Goal: Transaction & Acquisition: Purchase product/service

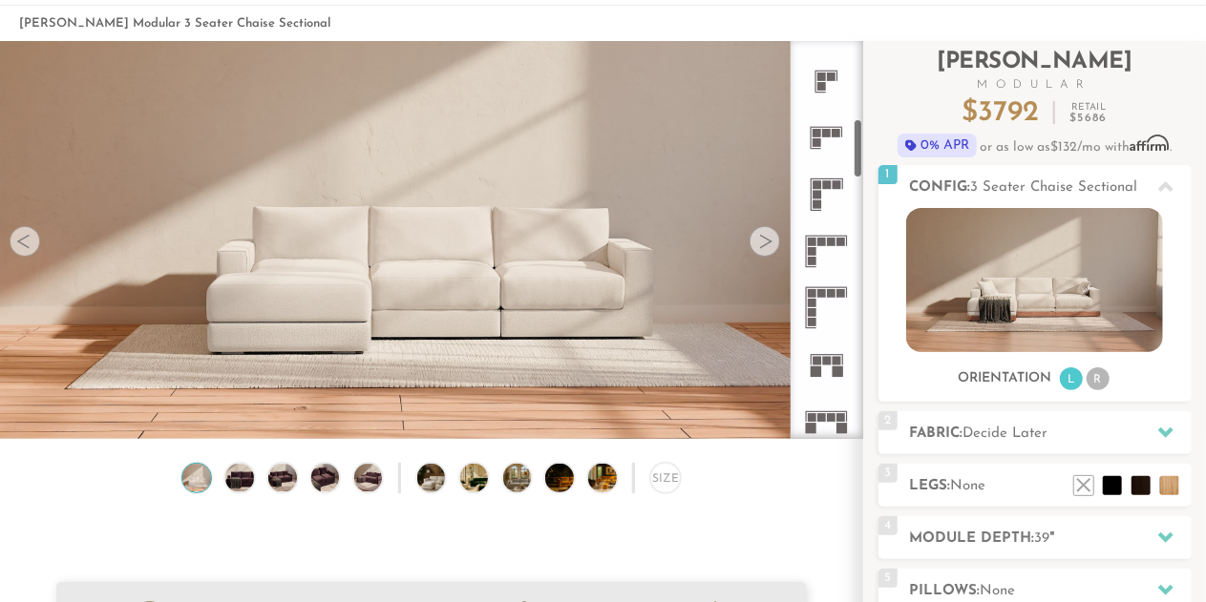
scroll to position [486, 0]
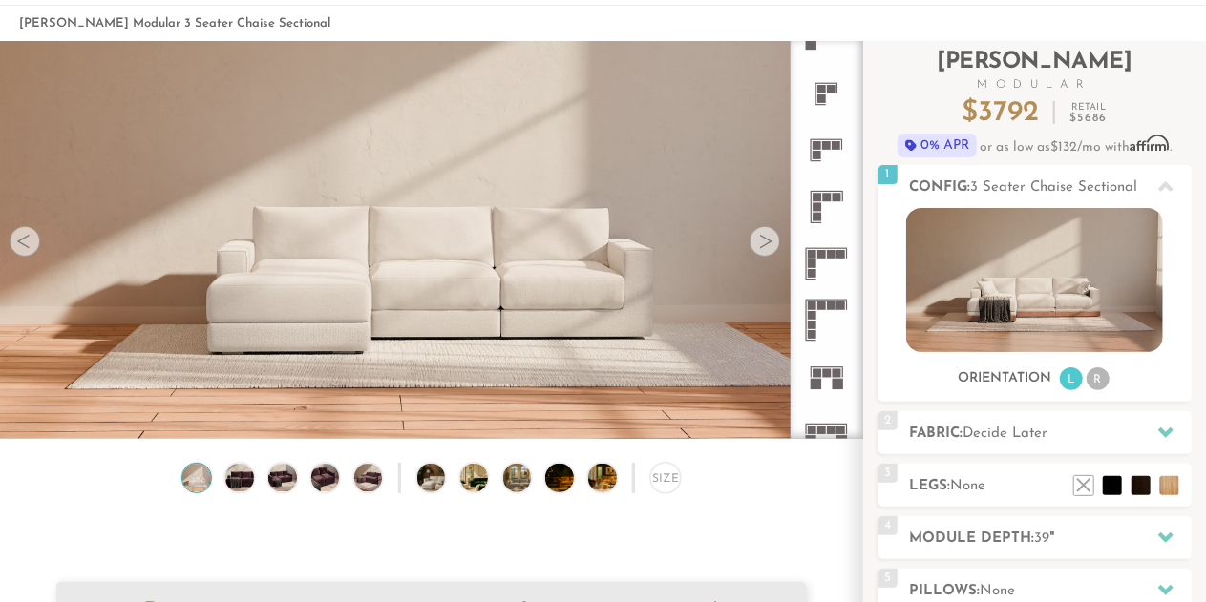
drag, startPoint x: 858, startPoint y: 93, endPoint x: 825, endPoint y: 166, distance: 80.7
click at [825, 166] on div at bounding box center [826, 240] width 73 height 398
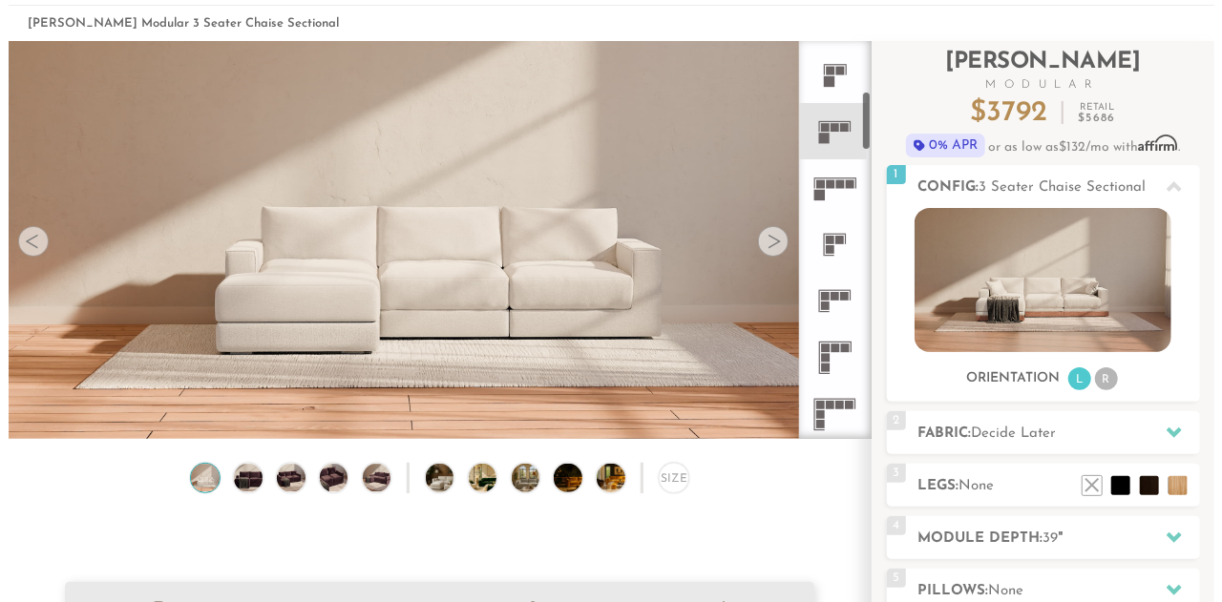
scroll to position [337, 0]
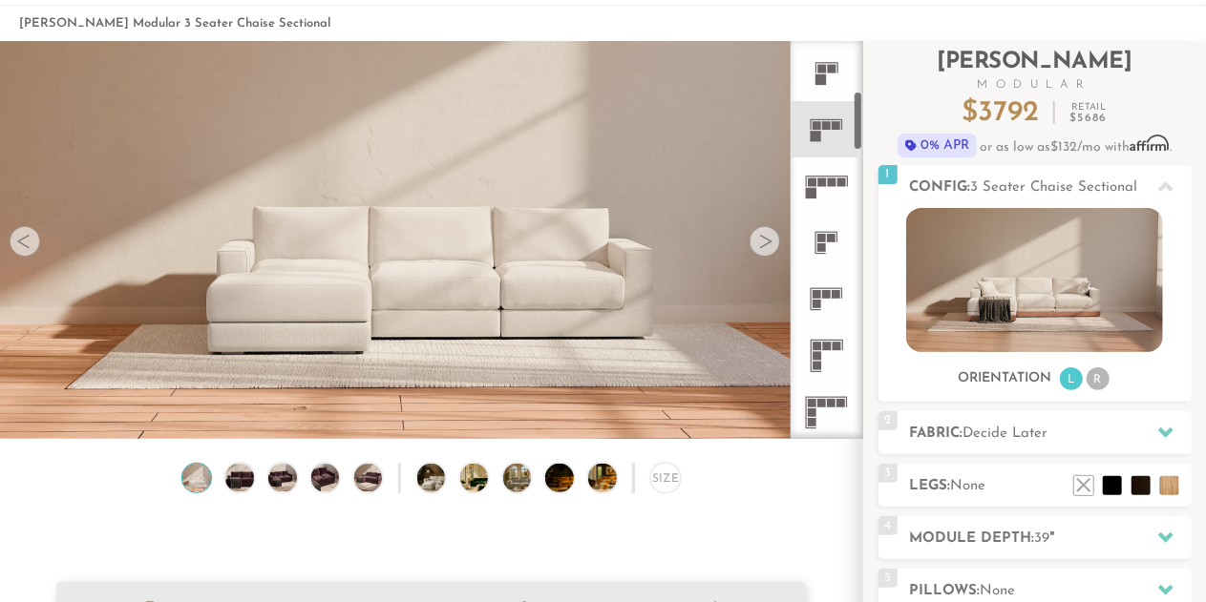
click at [821, 349] on rect at bounding box center [816, 346] width 9 height 9
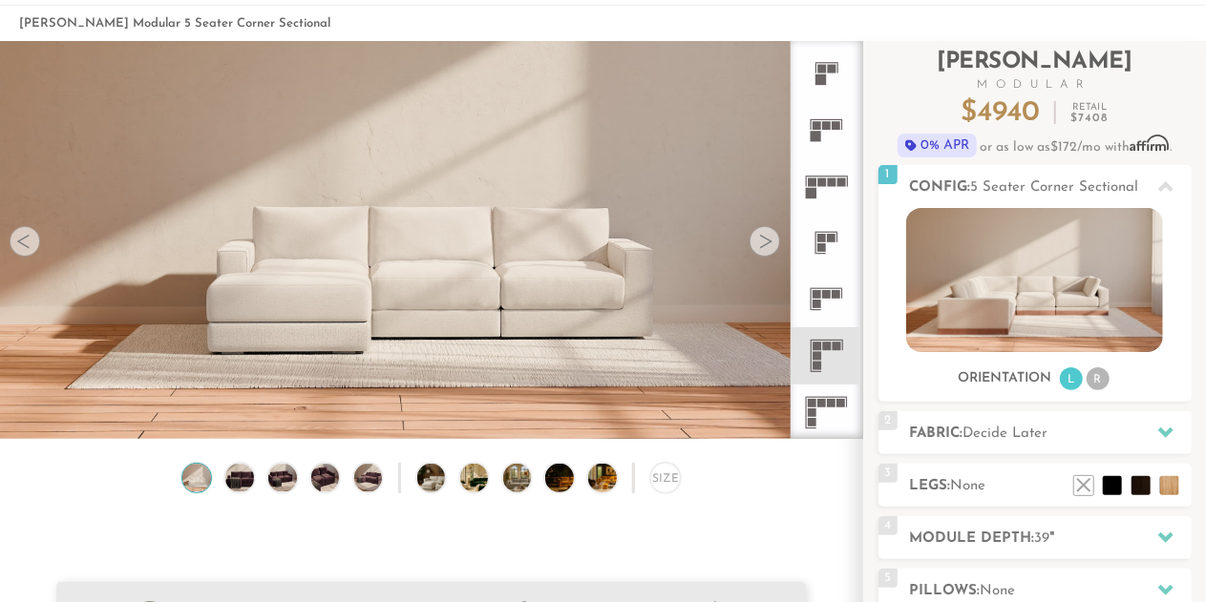
click at [573, 184] on video at bounding box center [431, 187] width 862 height 431
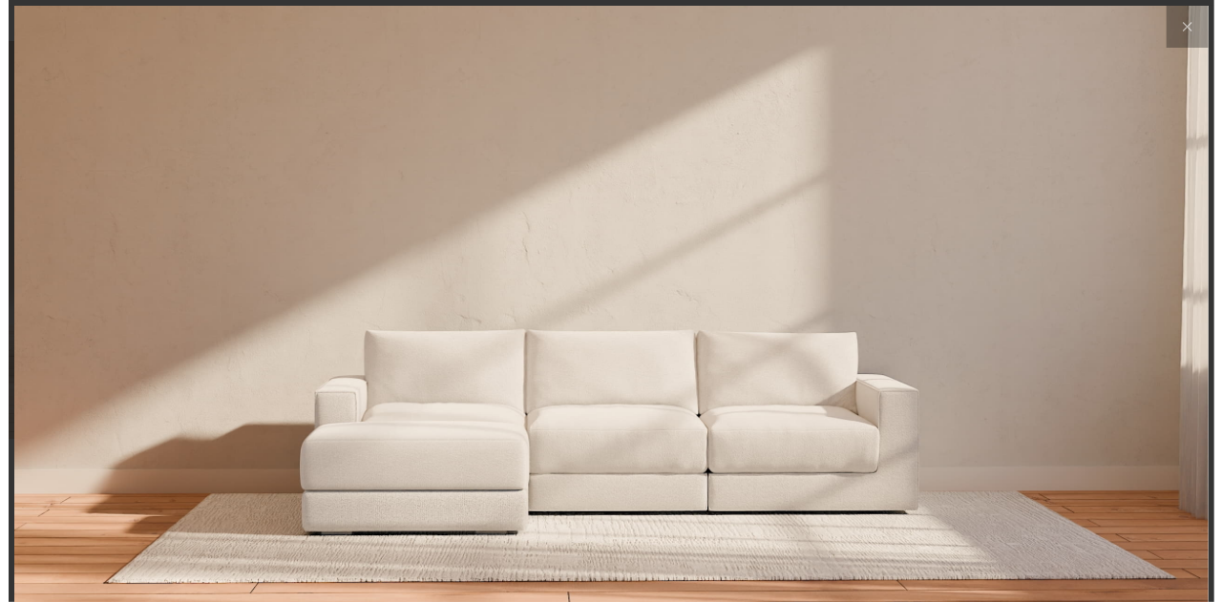
scroll to position [20464, 1206]
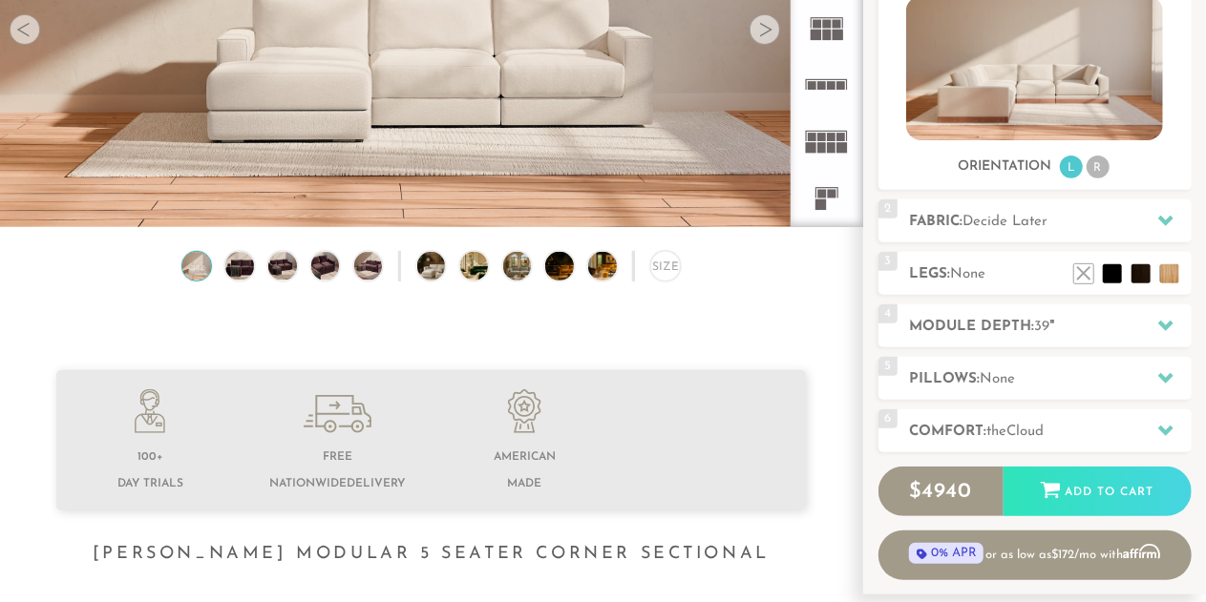
scroll to position [295, 0]
click at [516, 278] on img at bounding box center [528, 265] width 50 height 28
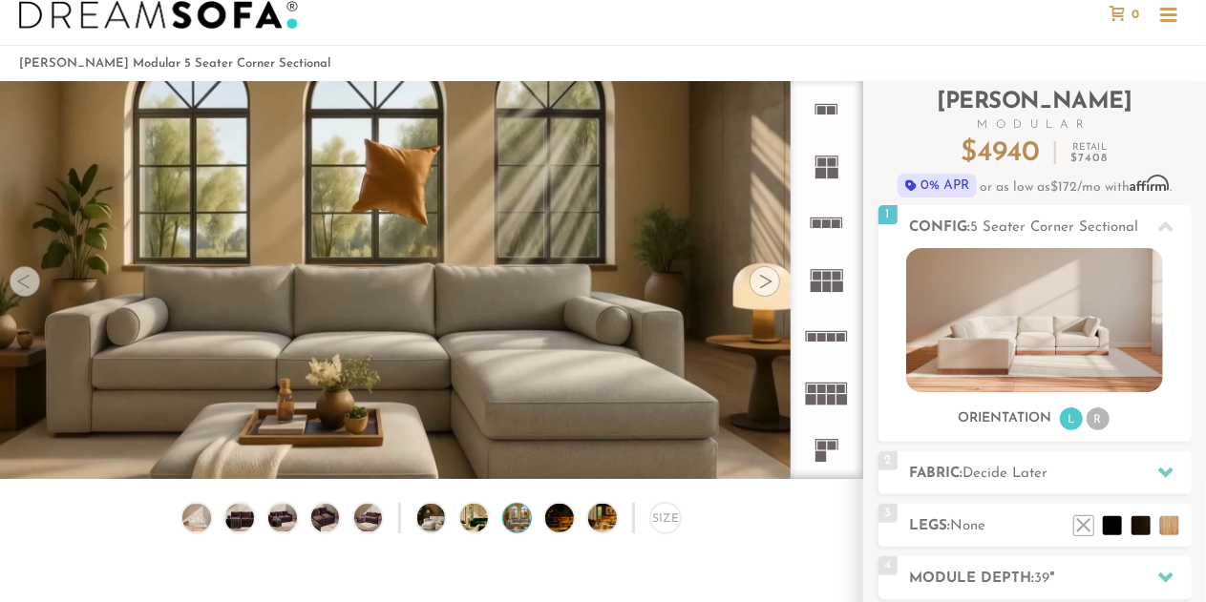
scroll to position [43, 0]
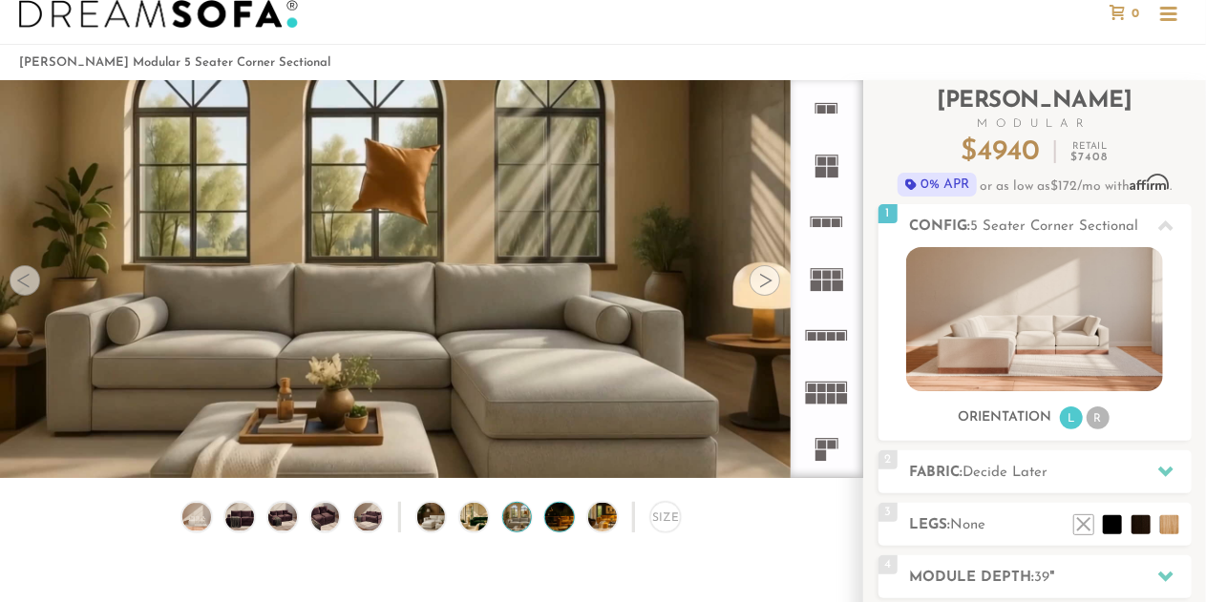
click at [555, 522] on img at bounding box center [570, 517] width 50 height 28
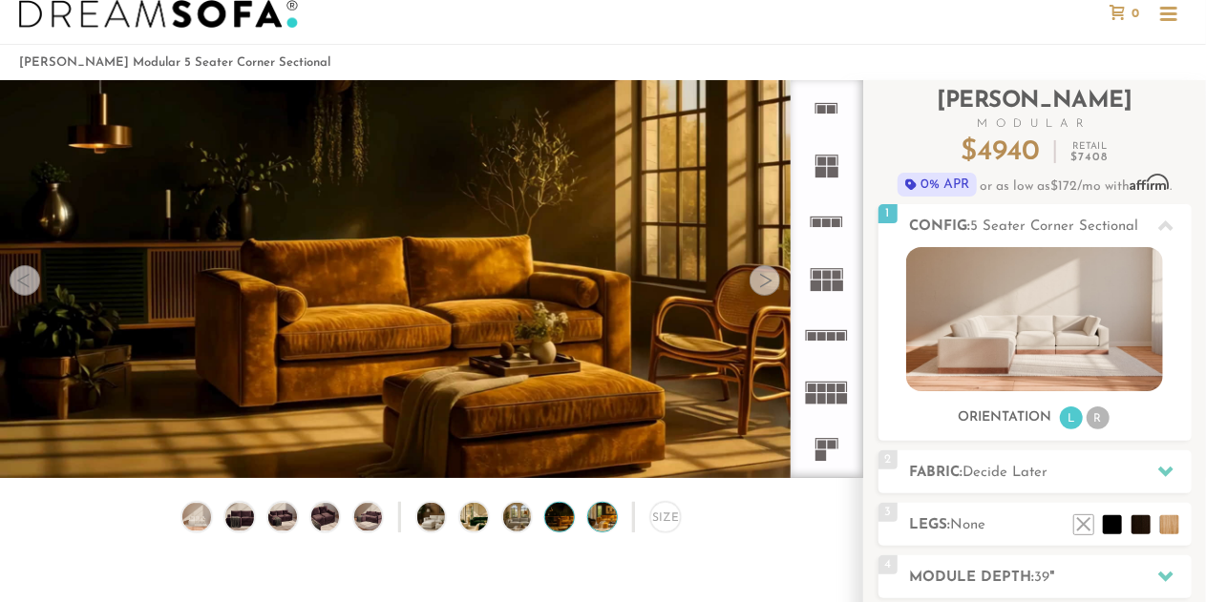
click at [596, 522] on img at bounding box center [613, 517] width 50 height 28
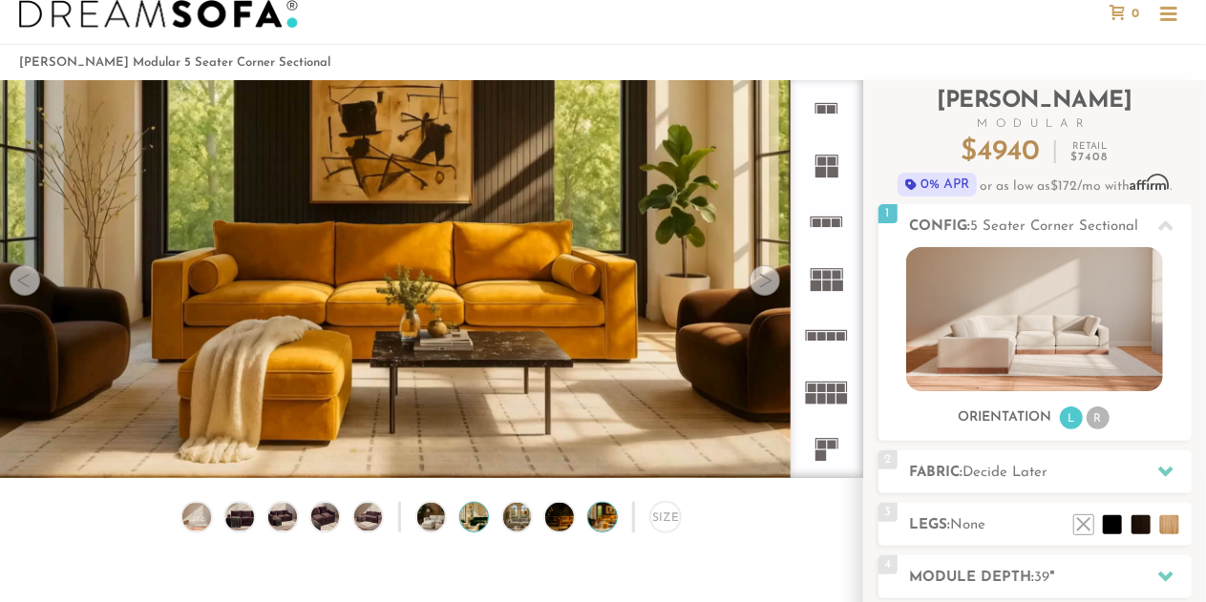
click at [476, 513] on img at bounding box center [485, 517] width 50 height 28
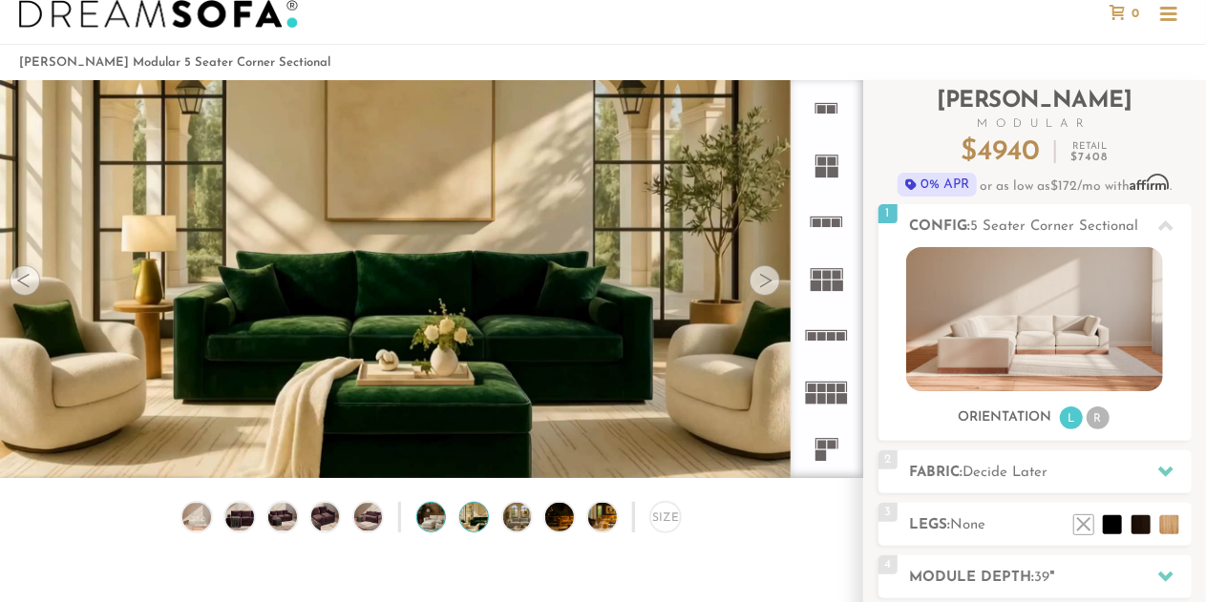
click at [424, 516] on img at bounding box center [442, 517] width 50 height 28
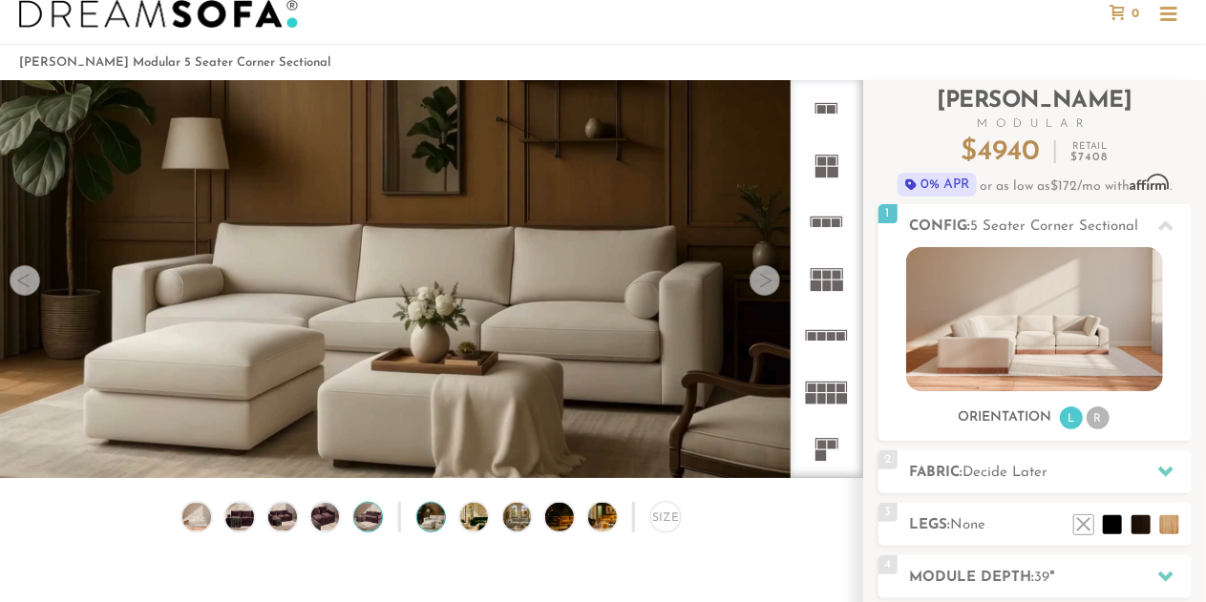
click at [361, 512] on img at bounding box center [367, 517] width 33 height 28
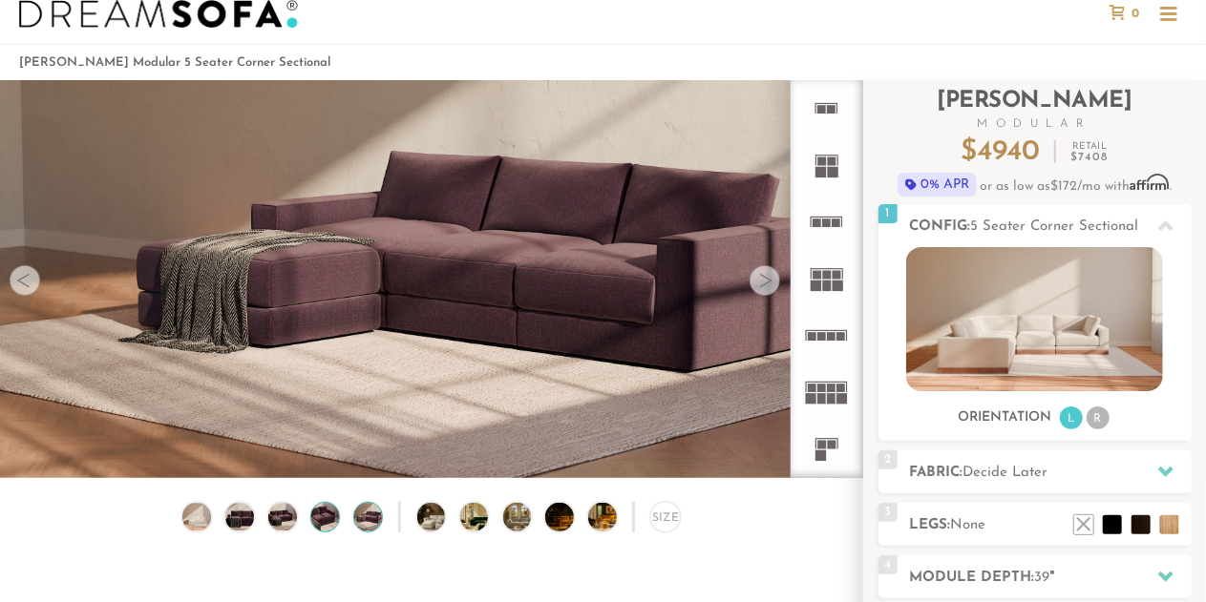
click at [319, 522] on img at bounding box center [324, 517] width 33 height 28
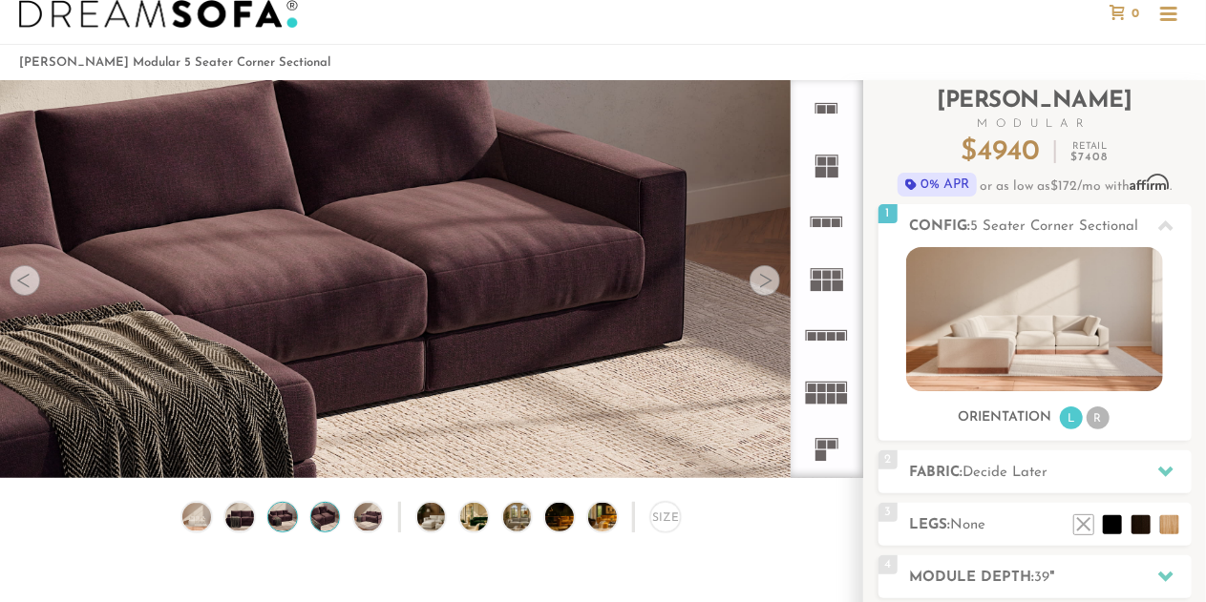
click at [279, 516] on img at bounding box center [281, 517] width 33 height 28
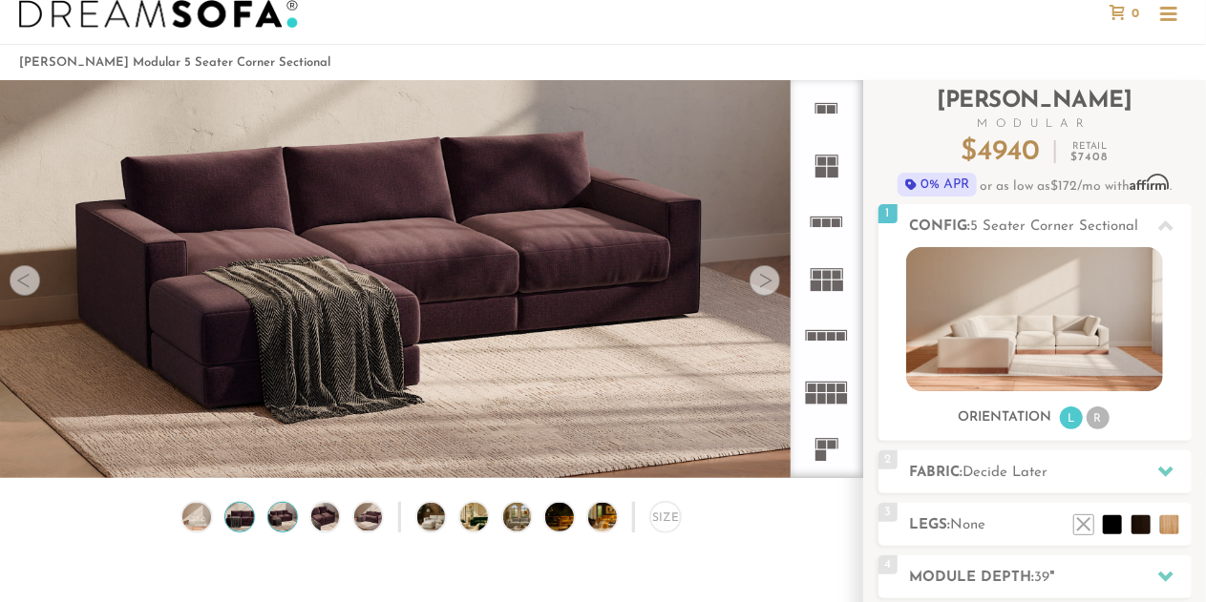
click at [246, 522] on img at bounding box center [238, 517] width 33 height 28
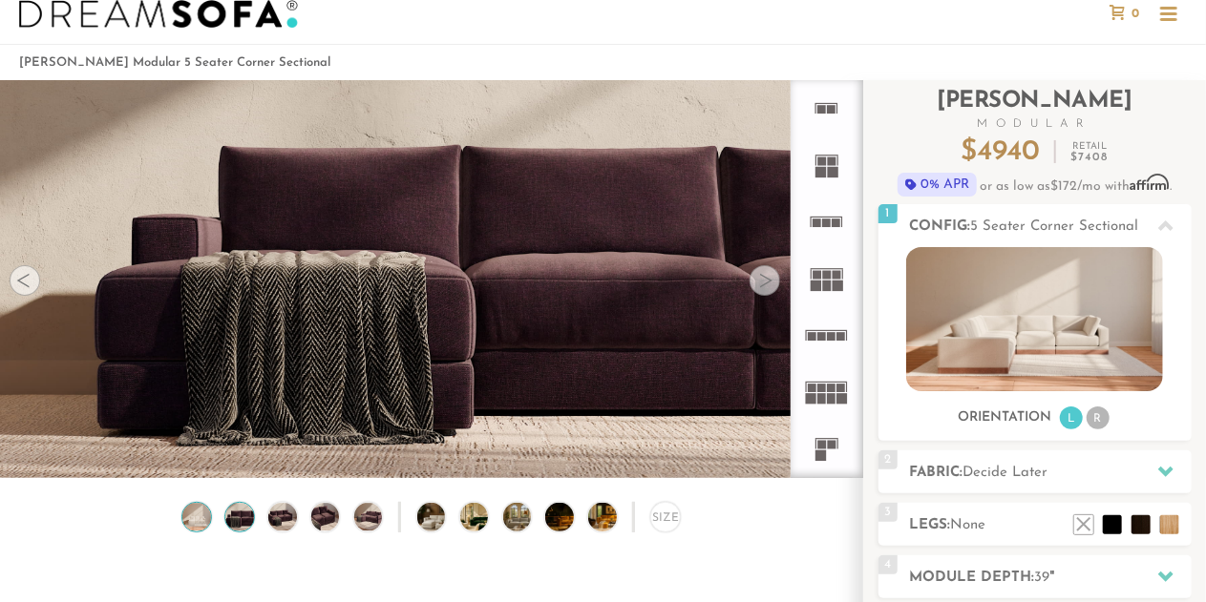
click at [195, 526] on img at bounding box center [196, 517] width 33 height 28
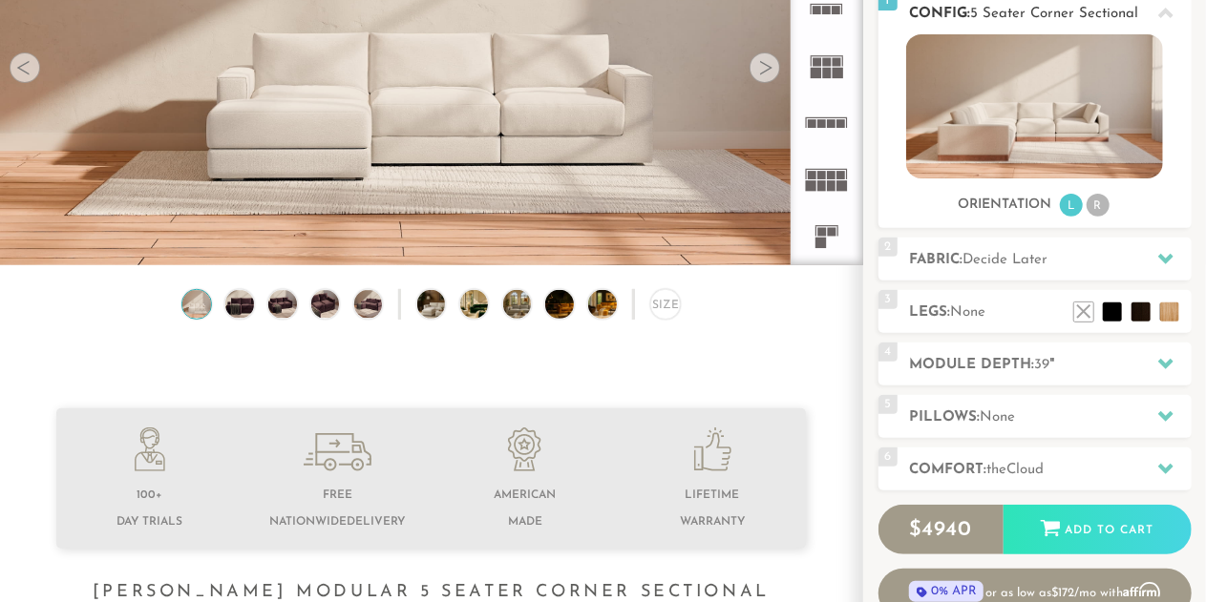
scroll to position [316, 0]
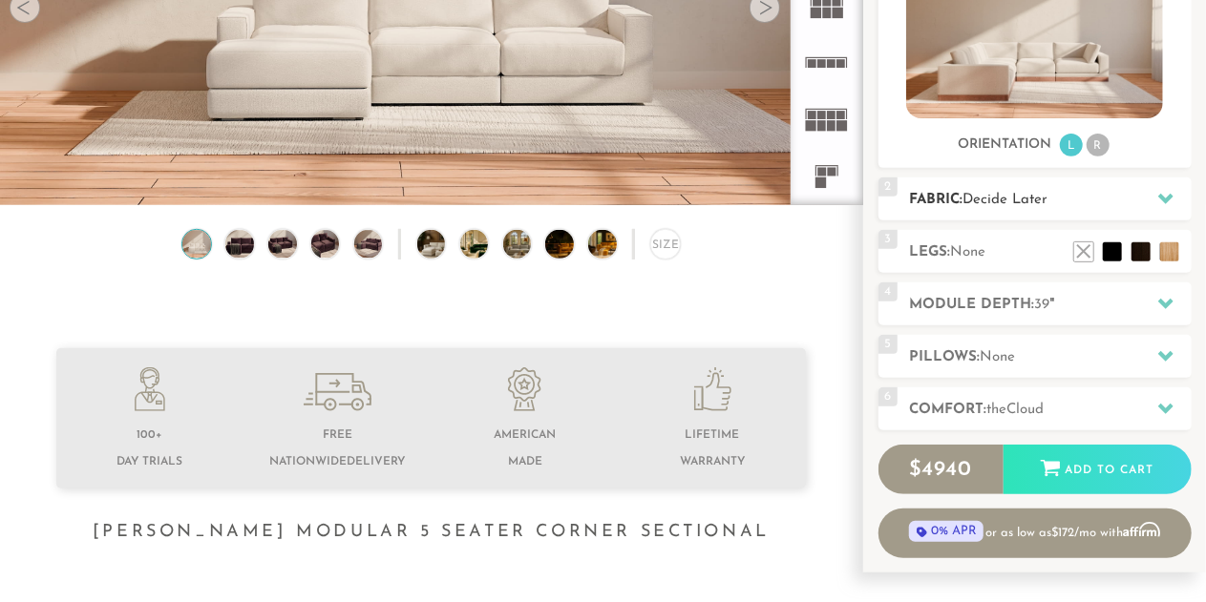
click at [1056, 200] on h2 "Fabric: Decide Later" at bounding box center [1051, 200] width 282 height 22
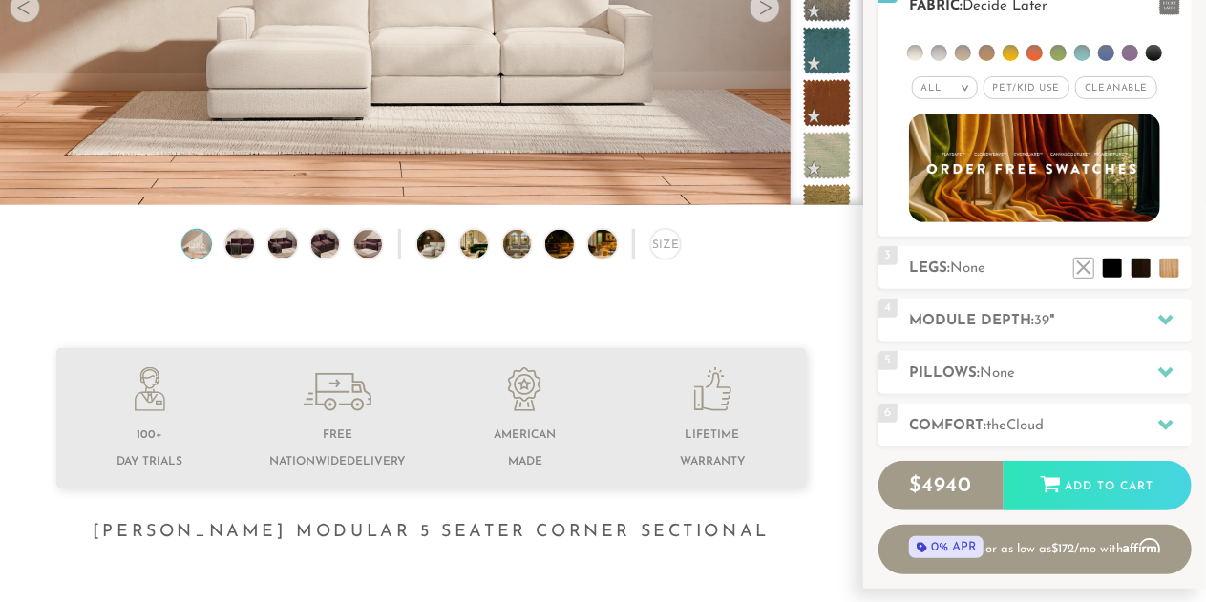
click at [938, 49] on li at bounding box center [939, 53] width 16 height 16
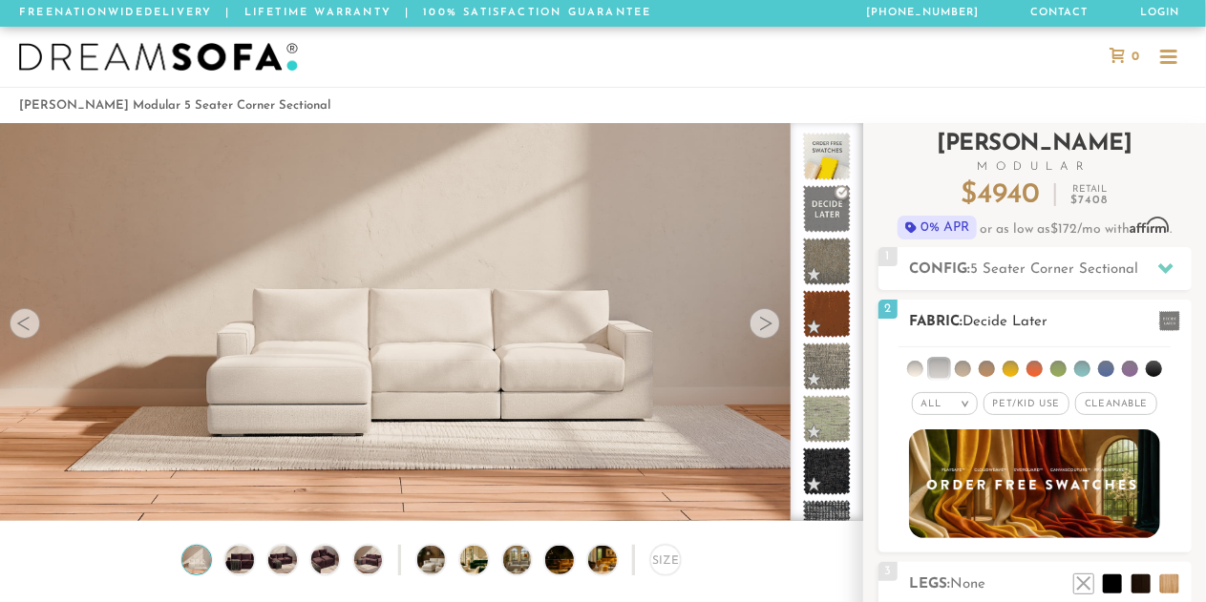
scroll to position [1, 0]
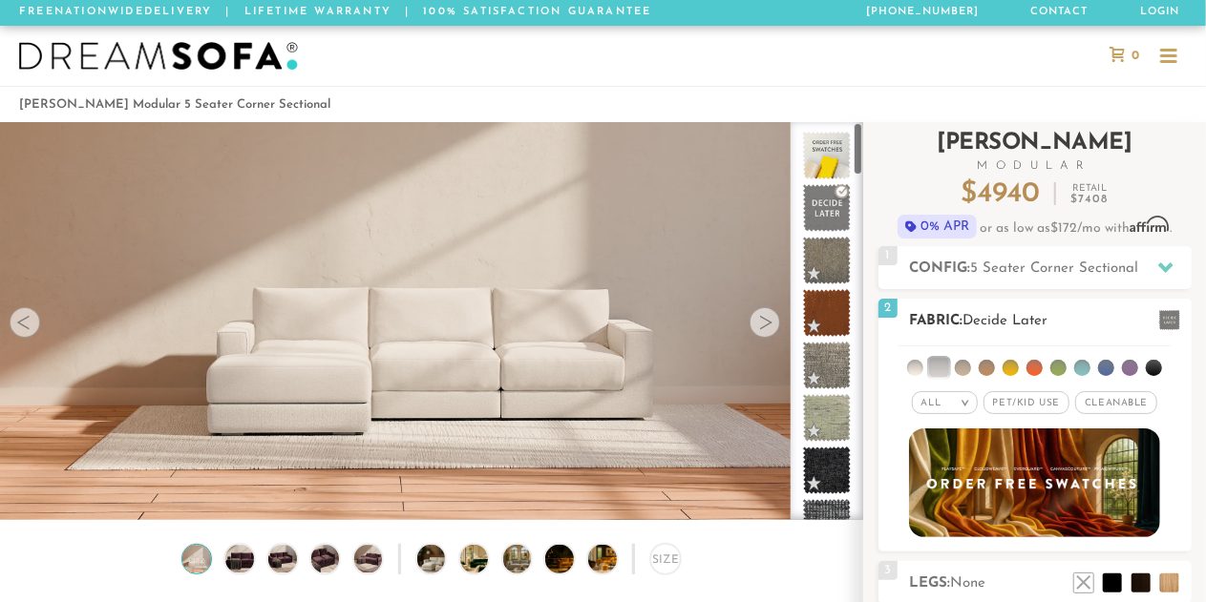
click at [915, 362] on li at bounding box center [915, 368] width 16 height 16
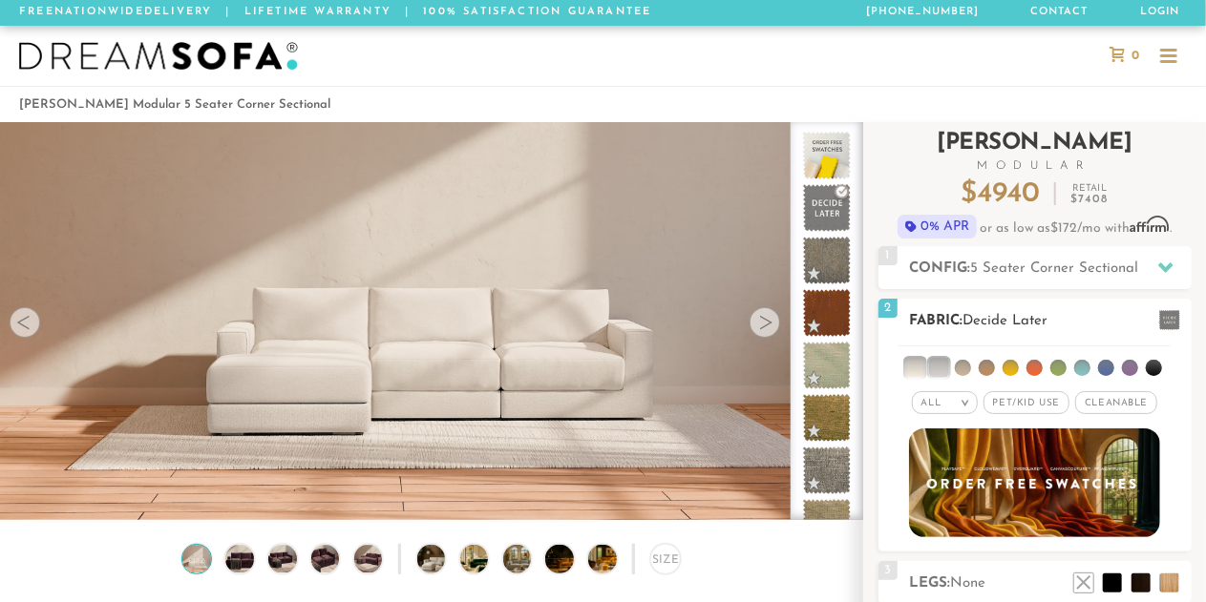
click at [967, 368] on li at bounding box center [963, 368] width 16 height 16
click at [966, 368] on li at bounding box center [962, 367] width 19 height 19
click at [986, 368] on li at bounding box center [987, 368] width 16 height 16
click at [944, 369] on li at bounding box center [938, 367] width 19 height 19
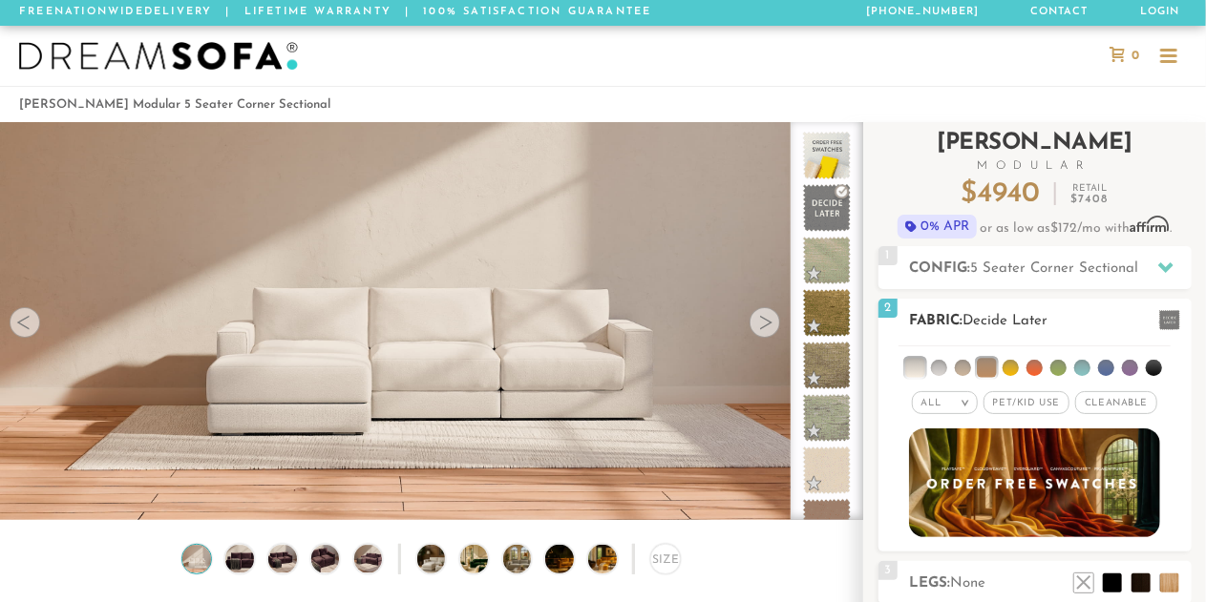
click at [1055, 366] on li at bounding box center [1058, 368] width 16 height 16
click at [951, 362] on ul at bounding box center [1034, 364] width 272 height 35
click at [936, 367] on li at bounding box center [939, 368] width 16 height 16
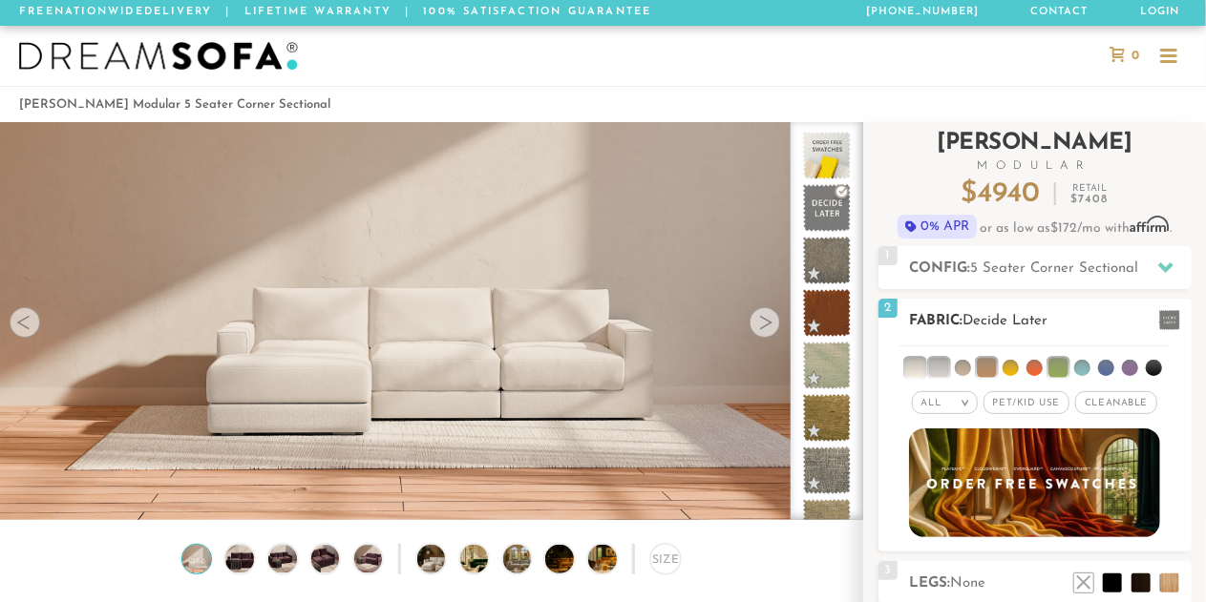
click at [914, 362] on li at bounding box center [914, 367] width 19 height 19
click at [948, 368] on li at bounding box center [938, 367] width 19 height 19
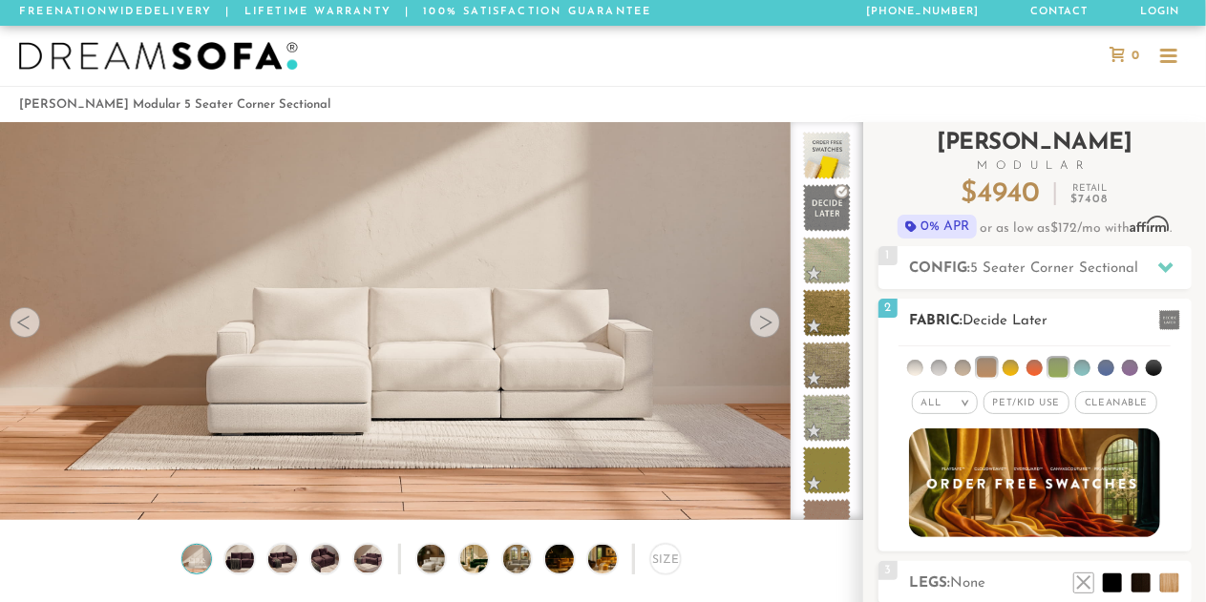
click at [993, 364] on li at bounding box center [986, 367] width 19 height 19
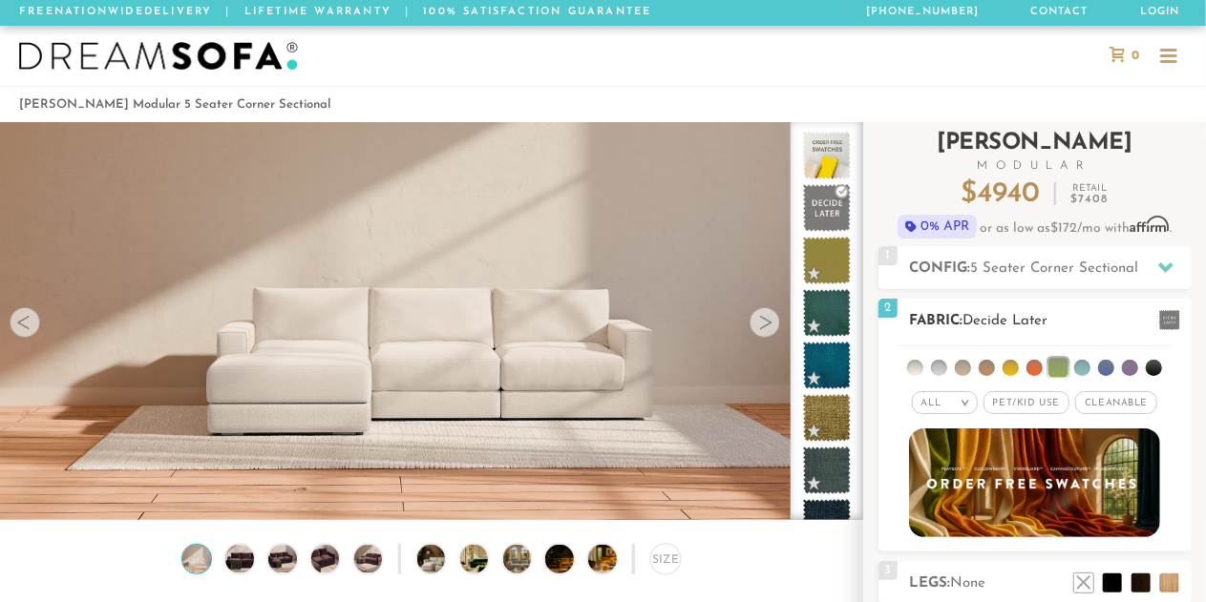
click at [1060, 364] on li at bounding box center [1057, 367] width 19 height 19
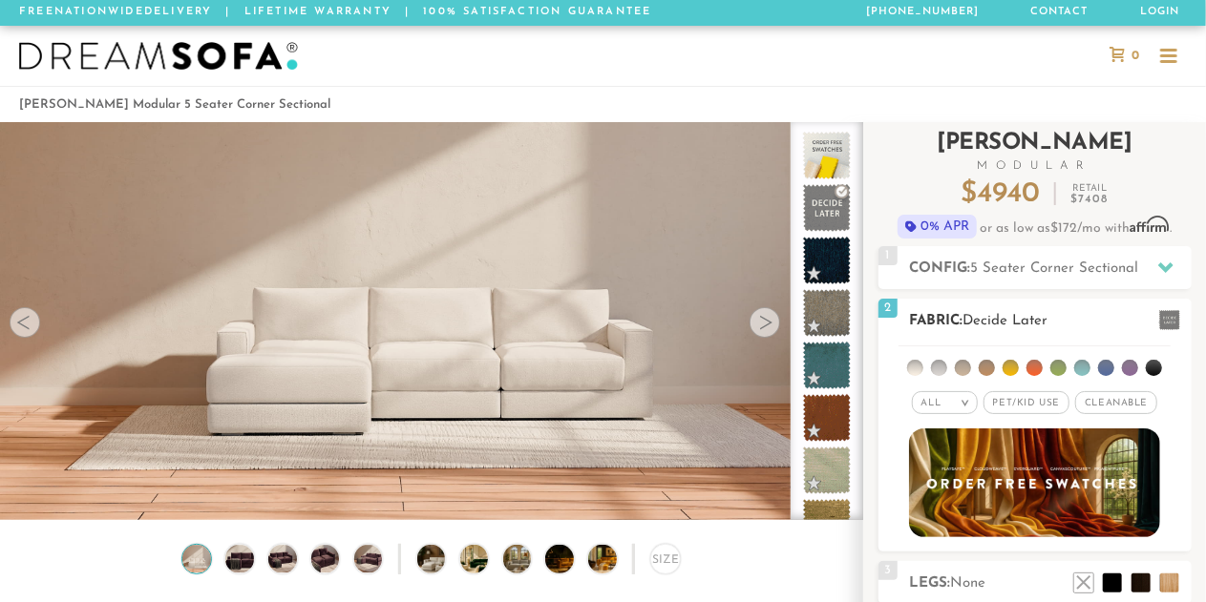
click at [913, 364] on li at bounding box center [915, 368] width 16 height 16
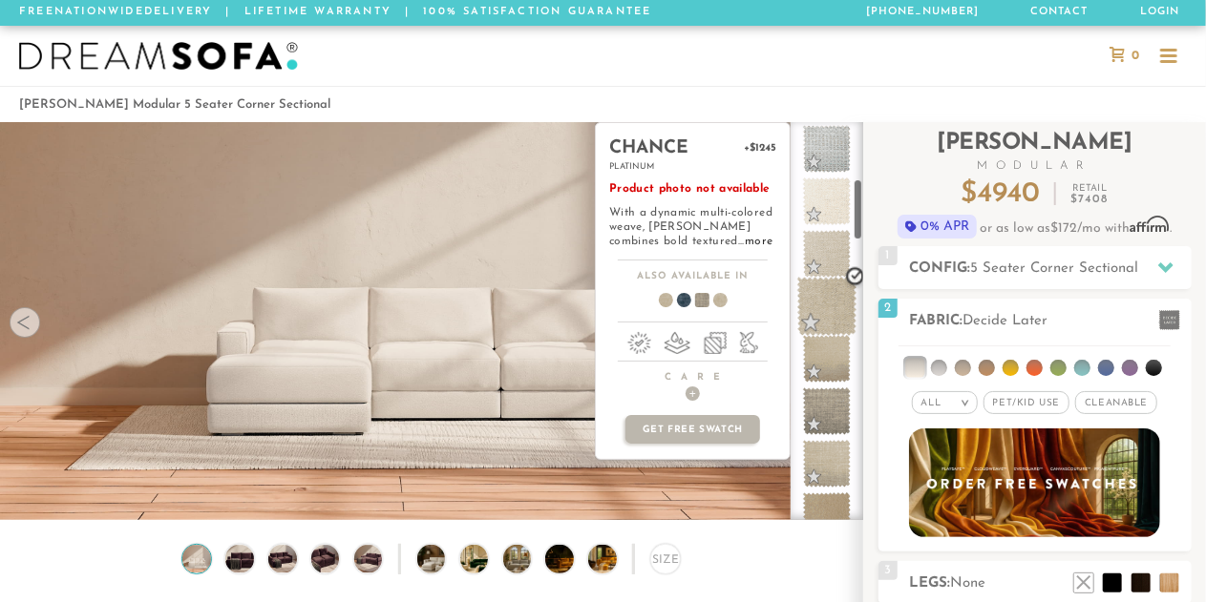
scroll to position [370, 0]
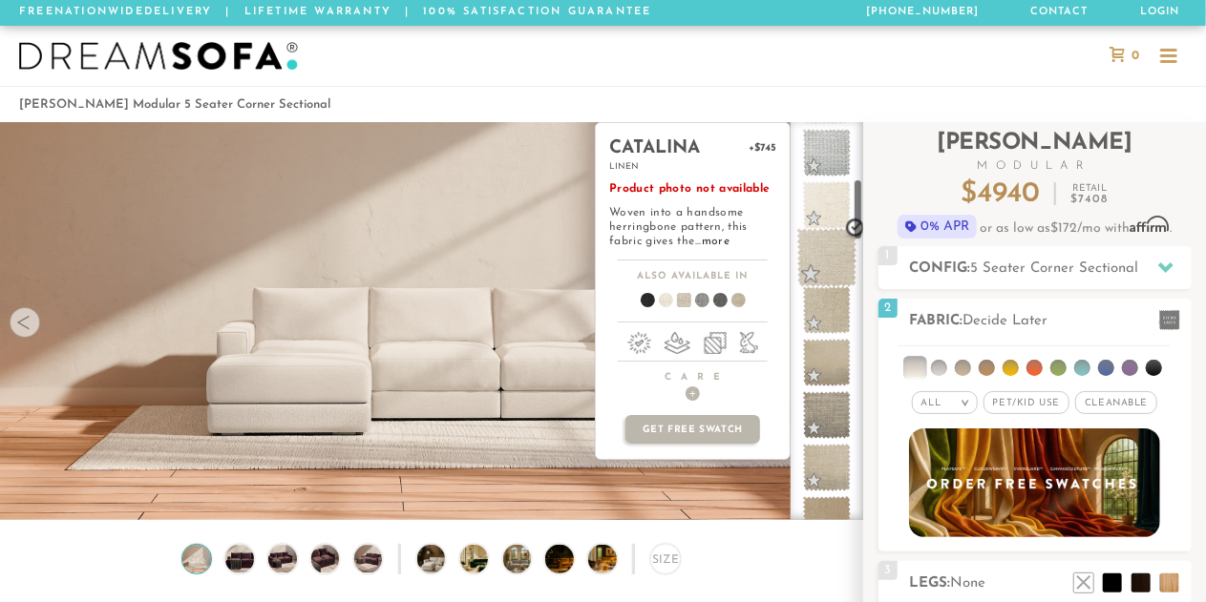
click at [813, 246] on span at bounding box center [827, 258] width 60 height 60
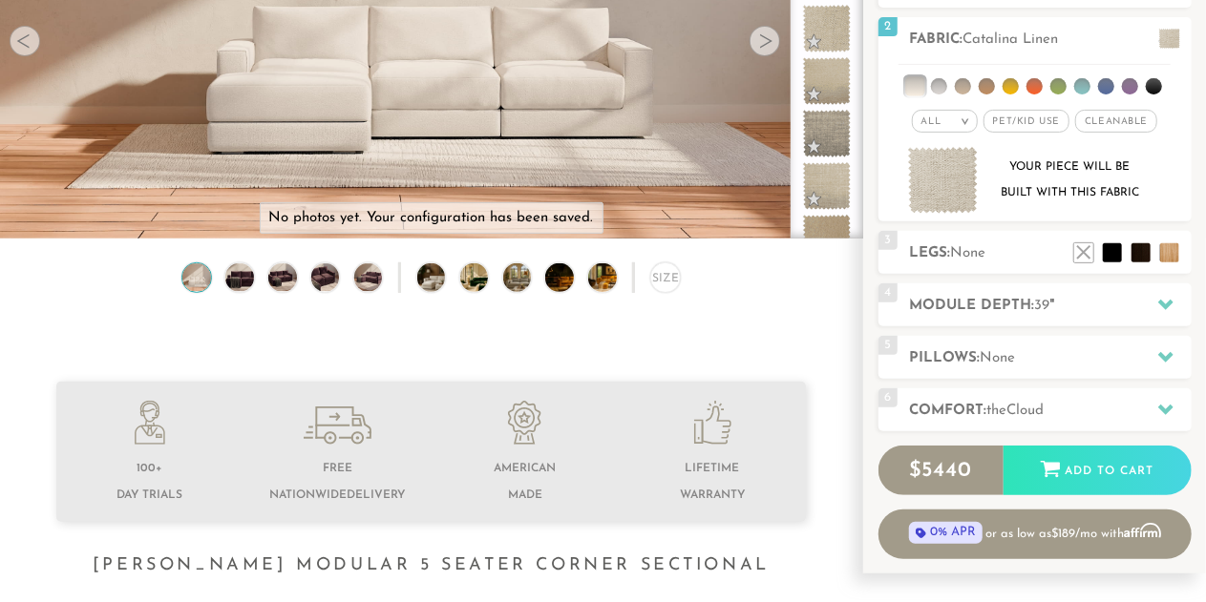
scroll to position [284, 0]
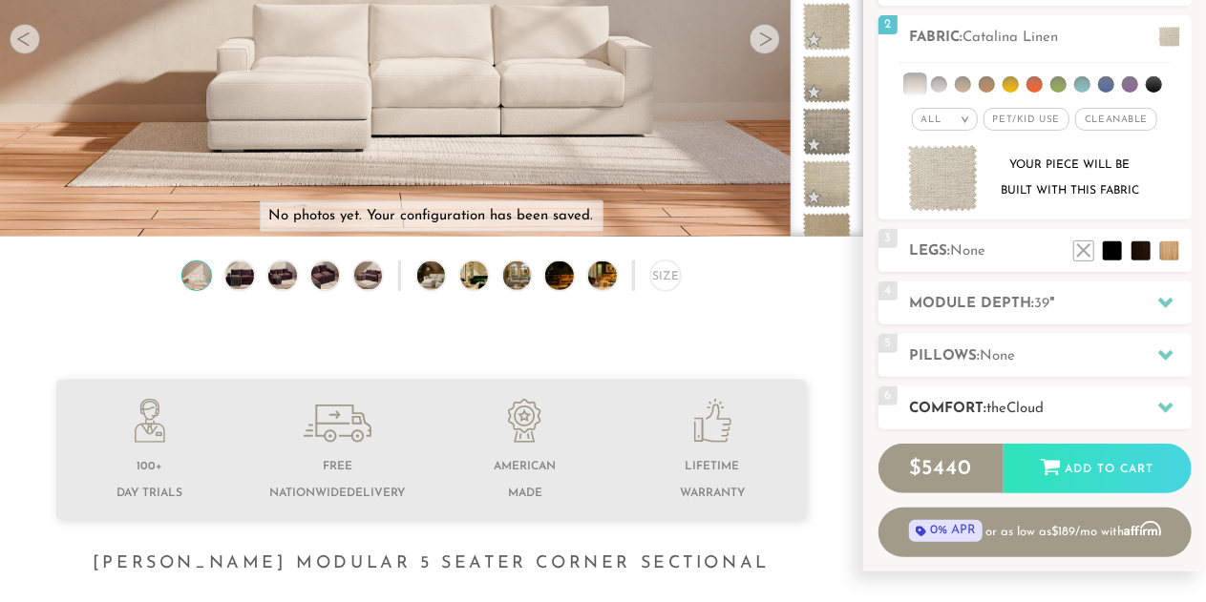
click at [1006, 395] on div "6 Comfort: the Cloud soft" at bounding box center [1034, 408] width 313 height 43
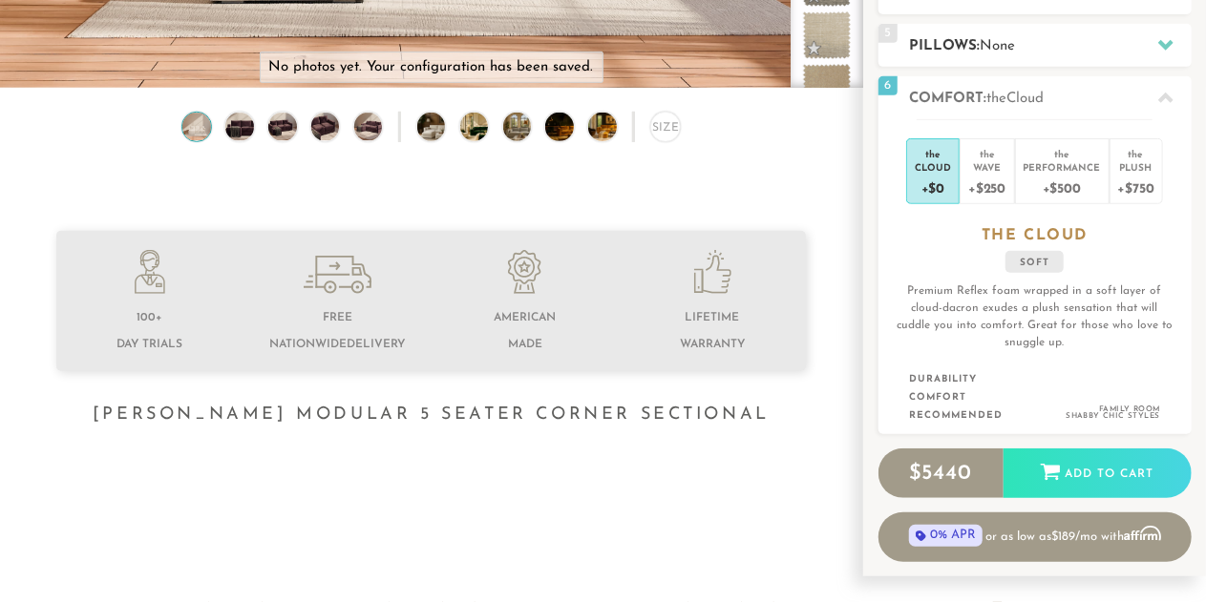
scroll to position [435, 0]
